Goal: Transaction & Acquisition: Purchase product/service

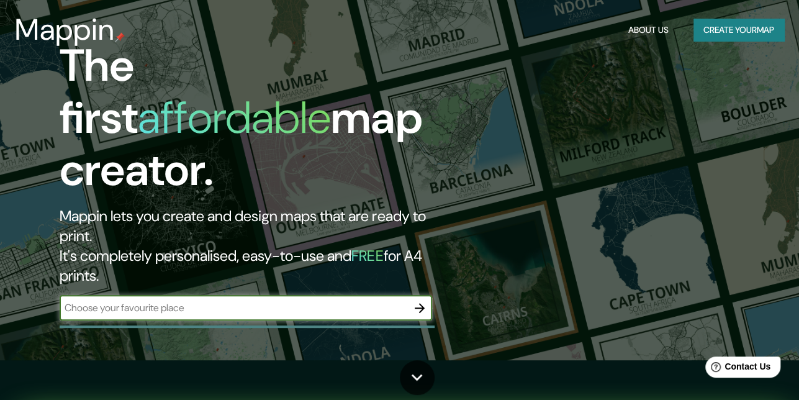
scroll to position [62, 0]
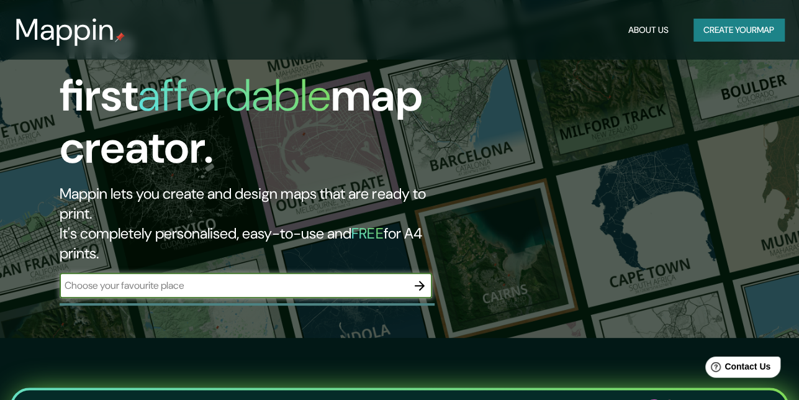
click at [418, 278] on icon "button" at bounding box center [419, 285] width 15 height 15
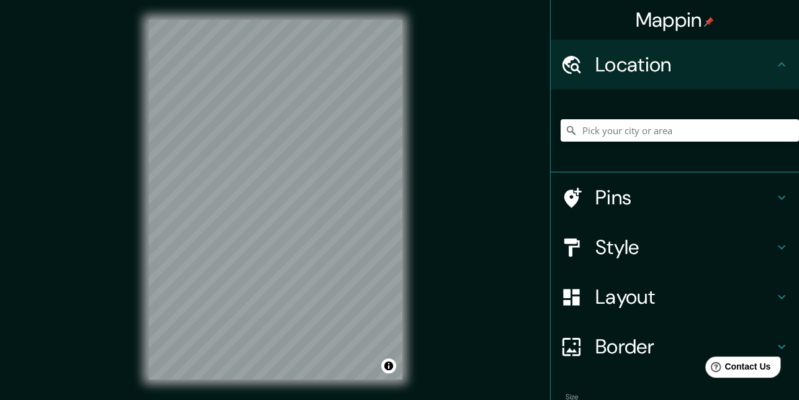
click at [733, 78] on div "Location" at bounding box center [675, 65] width 248 height 50
click at [609, 129] on input "Pick your city or area" at bounding box center [680, 130] width 238 height 22
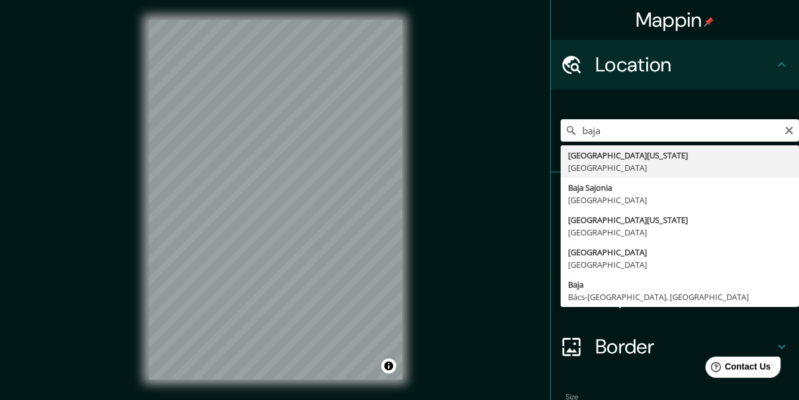
type input "[GEOGRAPHIC_DATA][US_STATE], [GEOGRAPHIC_DATA]"
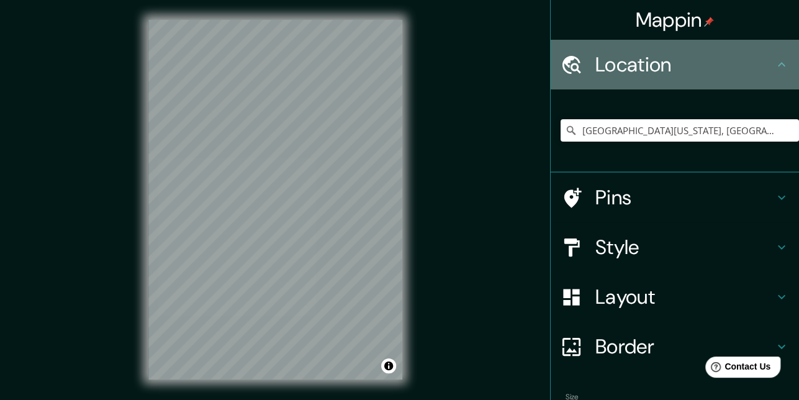
click at [778, 64] on icon at bounding box center [781, 64] width 7 height 4
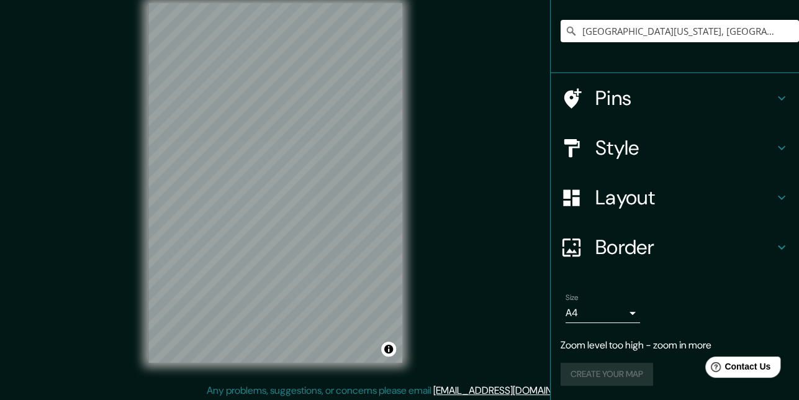
scroll to position [19, 0]
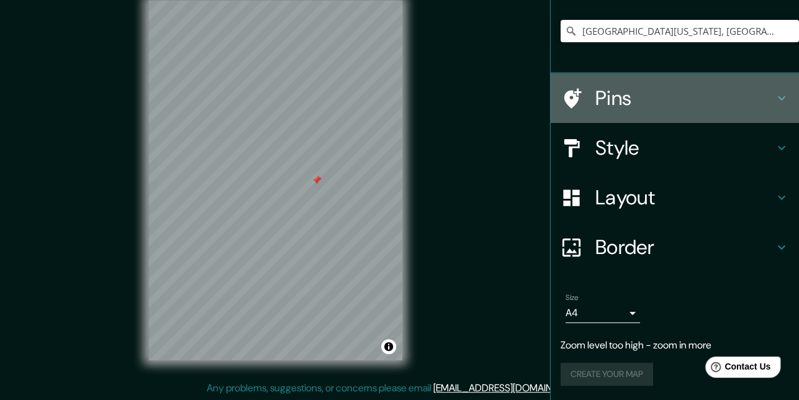
click at [771, 88] on div "Pins" at bounding box center [675, 98] width 248 height 50
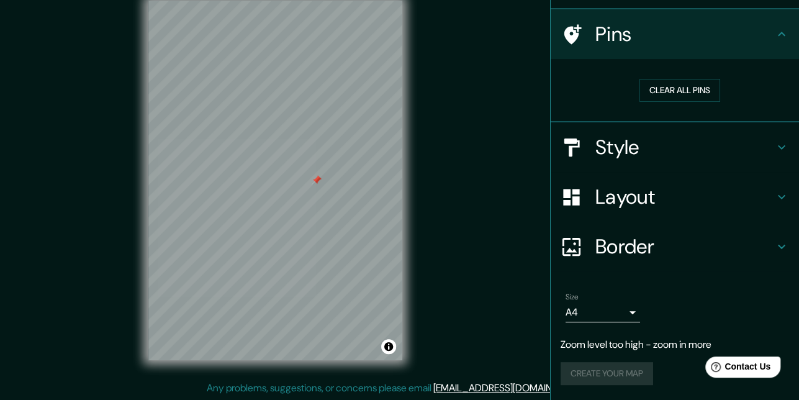
scroll to position [81, 0]
click at [671, 94] on button "Clear all pins" at bounding box center [680, 90] width 81 height 23
click at [653, 138] on h4 "Style" at bounding box center [684, 148] width 179 height 25
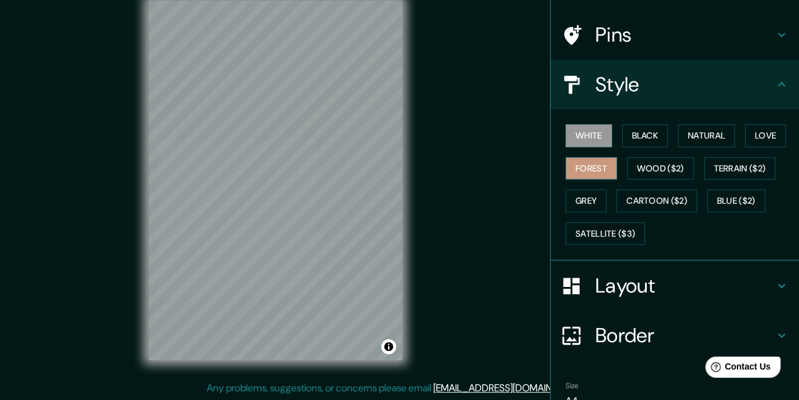
click at [600, 168] on button "Forest" at bounding box center [592, 168] width 52 height 23
click at [757, 136] on button "Love" at bounding box center [765, 135] width 41 height 23
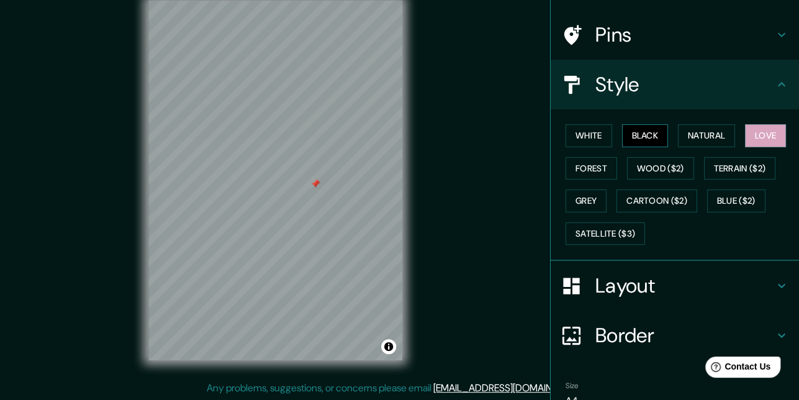
click at [630, 143] on button "Black" at bounding box center [645, 135] width 47 height 23
